Goal: Information Seeking & Learning: Learn about a topic

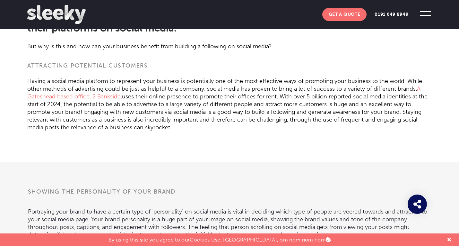
scroll to position [289, 0]
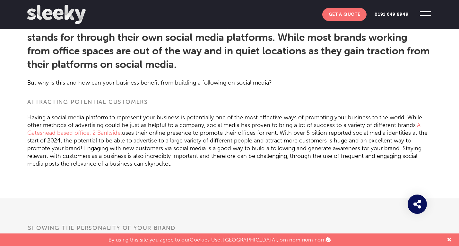
drag, startPoint x: 57, startPoint y: 115, endPoint x: 82, endPoint y: 128, distance: 28.2
click at [64, 117] on p "Having a social media platform to represent your business is potentially one of…" at bounding box center [229, 137] width 405 height 62
click at [108, 137] on p "Having a social media platform to represent your business is potentially one of…" at bounding box center [229, 137] width 405 height 62
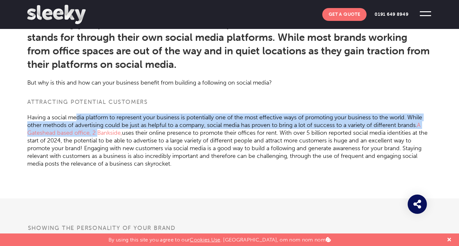
drag, startPoint x: 77, startPoint y: 119, endPoint x: 108, endPoint y: 141, distance: 37.9
click at [107, 141] on p "Having a social media platform to represent your business is potentially one of…" at bounding box center [229, 137] width 405 height 62
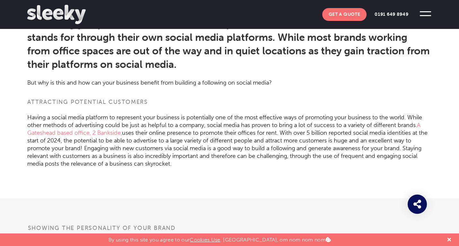
click at [120, 139] on p "Having a social media platform to represent your business is potentially one of…" at bounding box center [229, 137] width 405 height 62
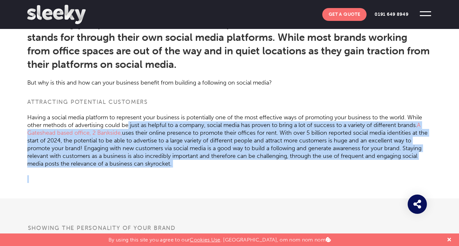
drag, startPoint x: 168, startPoint y: 168, endPoint x: 126, endPoint y: 128, distance: 58.4
click at [127, 128] on article "In the relatively new and ever-changing world of social media , it has grown in…" at bounding box center [229, 95] width 405 height 206
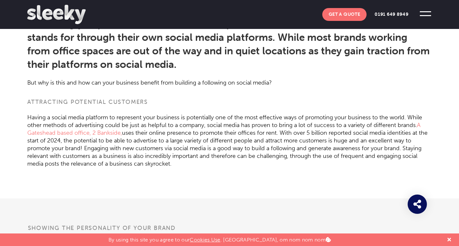
click at [114, 128] on p "Having a social media platform to represent your business is potentially one of…" at bounding box center [229, 137] width 405 height 62
click at [271, 107] on p "Having a social media platform to represent your business is potentially one of…" at bounding box center [229, 137] width 405 height 62
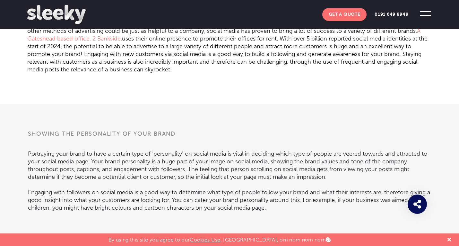
scroll to position [418, 0]
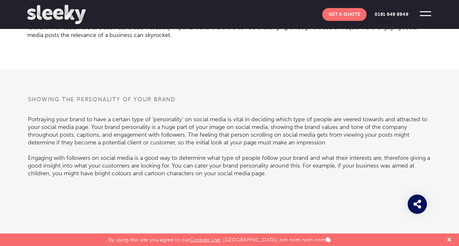
drag, startPoint x: 138, startPoint y: 148, endPoint x: 157, endPoint y: 168, distance: 27.5
click at [157, 168] on p "Engaging with followers on social media is a good way to determine what type of…" at bounding box center [230, 161] width 404 height 31
drag, startPoint x: 190, startPoint y: 126, endPoint x: 185, endPoint y: 171, distance: 44.9
click at [186, 171] on div "Showing the Personality of Your Brand Portraying your brand to have a certain t…" at bounding box center [230, 169] width 404 height 149
drag, startPoint x: 60, startPoint y: 127, endPoint x: 224, endPoint y: 168, distance: 168.6
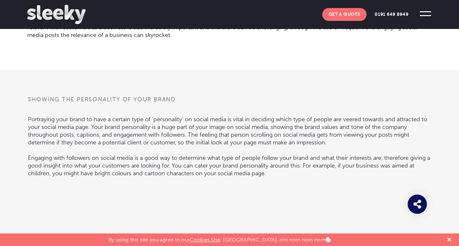
click at [224, 168] on div "Showing the Personality of Your Brand Portraying your brand to have a certain t…" at bounding box center [230, 169] width 404 height 149
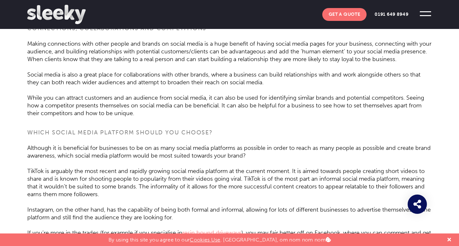
scroll to position [835, 0]
